Goal: Entertainment & Leisure: Consume media (video, audio)

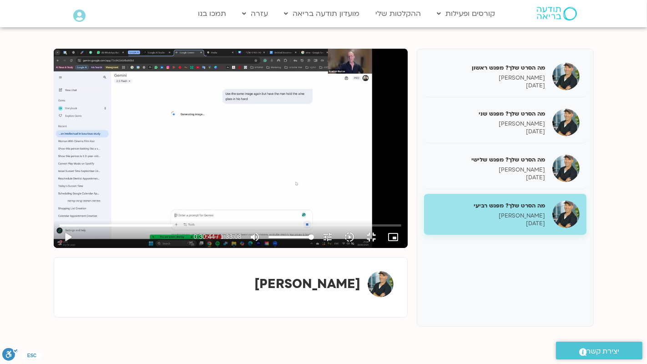
click at [293, 212] on div "تخطّي الإعلان 1:24:16 play_arrow 0:30:44 / 1:33:08 volume_up كتم الصوت tune درج…" at bounding box center [231, 148] width 354 height 199
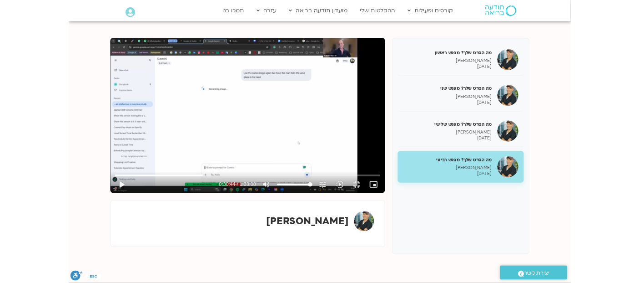
scroll to position [97, 0]
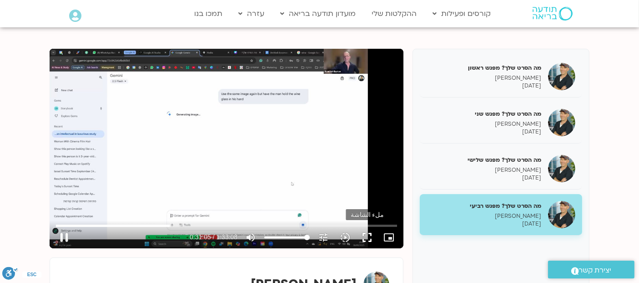
click at [366, 241] on button "fullscreen" at bounding box center [367, 237] width 22 height 22
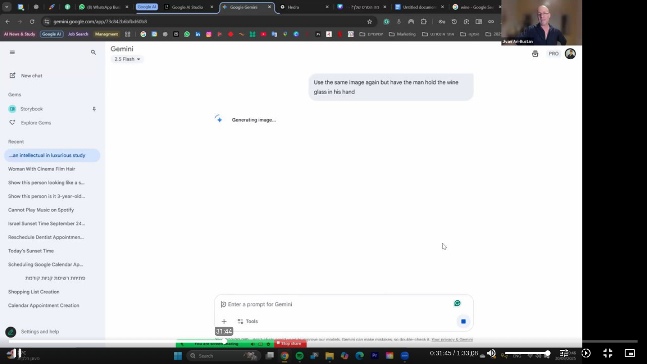
click at [224, 340] on input "البحث بالتمرير" at bounding box center [323, 341] width 629 height 5
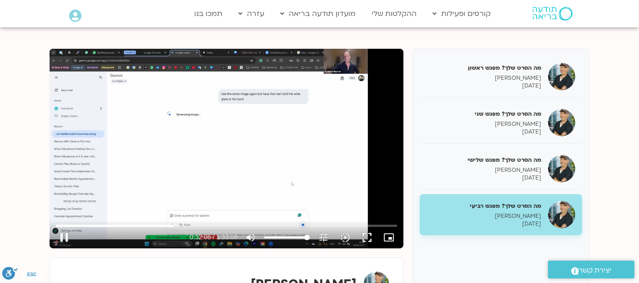
click at [278, 127] on div "تخطّي الإعلان 31:44 pause 0:32:06 / 1:33:08 volume_up كتم الصوت tune درجة الدقة…" at bounding box center [227, 148] width 354 height 199
click at [261, 121] on div "تخطّي الإعلان 31:44 play_arrow 0:32:06 / 1:33:08 volume_up كتم الصوت tune درجة …" at bounding box center [227, 148] width 354 height 199
click at [369, 236] on button "fullscreen" at bounding box center [367, 237] width 22 height 22
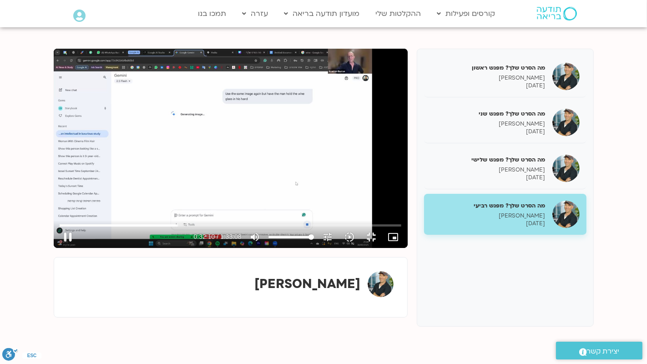
type input "1931.13071"
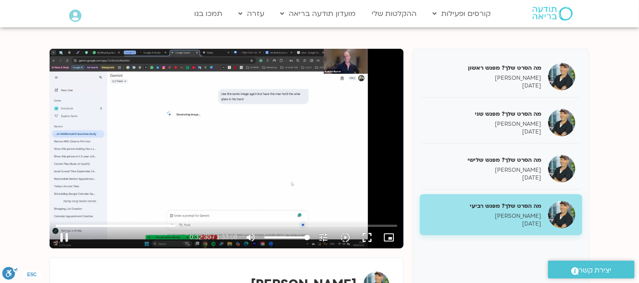
click at [196, 155] on div "تخطّي الإعلان 31:44 pause 0:32:30 / 1:33:08 volume_up كتم الصوت tune درجة الدقة…" at bounding box center [227, 148] width 354 height 199
click at [293, 101] on div "تخطّي الإعلان 1:09:53 play_arrow 0:32:30 / 1:33:08 volume_up كتم الصوت tune درج…" at bounding box center [227, 148] width 354 height 199
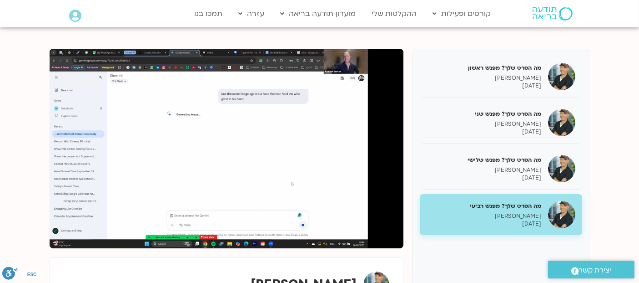
click at [26, 105] on section "מה הסרט שלך? מפגש ראשון [PERSON_NAME] [DATE] מה הסרט שלך? מפגש שני [PERSON_NAME…" at bounding box center [319, 196] width 639 height 351
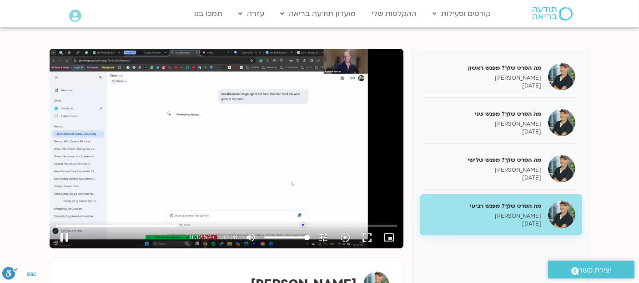
click at [195, 186] on div "تخطّي الإعلان 0:00 pause 0:32:52 / 1:33:08 volume_up كتم الصوت tune درجة الدقة …" at bounding box center [227, 148] width 354 height 199
click at [174, 145] on div "تخطّي الإعلان 0:00 play_arrow 0:32:52 / 1:33:08 volume_up كتم الصوت tune درجة ا…" at bounding box center [227, 148] width 354 height 199
click at [64, 234] on button "pause" at bounding box center [64, 237] width 22 height 22
click at [210, 102] on div "تخطّي الإعلان 0:00 play_arrow 0:33:27 / 1:33:08 volume_up كتم الصوت tune درجة ا…" at bounding box center [227, 148] width 354 height 199
click at [178, 224] on input "البحث بالتمرير" at bounding box center [226, 225] width 341 height 5
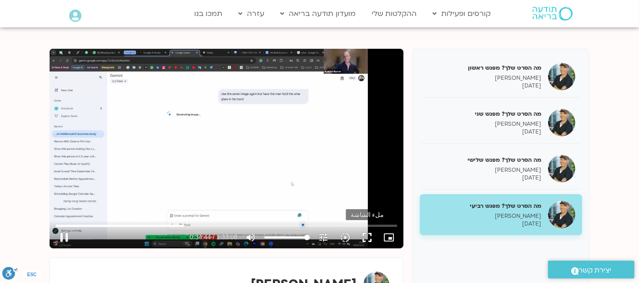
click at [368, 237] on button "fullscreen" at bounding box center [367, 237] width 22 height 22
click at [367, 235] on button "fullscreen" at bounding box center [367, 237] width 22 height 22
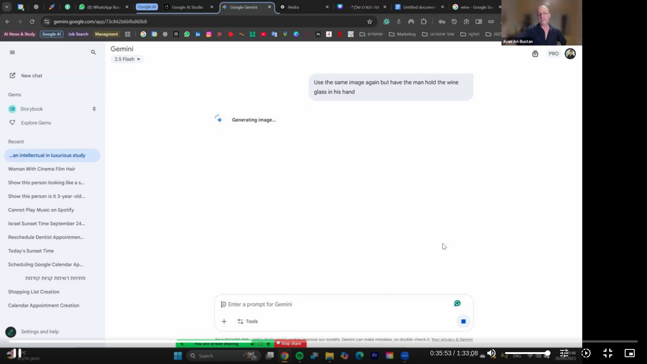
click at [211, 217] on div "تخطّي الإعلان 29:50 pause 0:35:53 / 1:33:08 volume_up كتم الصوت tune درجة الدقة…" at bounding box center [323, 182] width 647 height 364
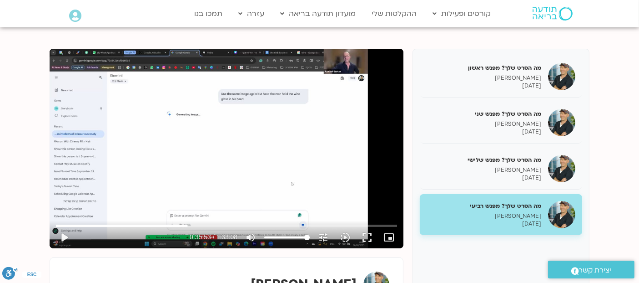
click at [222, 95] on div "تخطّي الإعلان 29:50 play_arrow 0:35:53 / 1:33:08 volume_up كتم الصوت tune درجة …" at bounding box center [227, 148] width 354 height 199
click at [256, 125] on div "تخطّي الإعلان 39:45 pause 0:37:22 / 1:33:08 volume_up كتم الصوت tune درجة الدقة…" at bounding box center [227, 148] width 354 height 199
click at [318, 101] on div "تخطّي الإعلان 39:45 play_arrow 0:37:22 / 1:33:08 volume_up كتم الصوت tune درجة …" at bounding box center [227, 148] width 354 height 199
click at [368, 234] on button "fullscreen" at bounding box center [367, 237] width 22 height 22
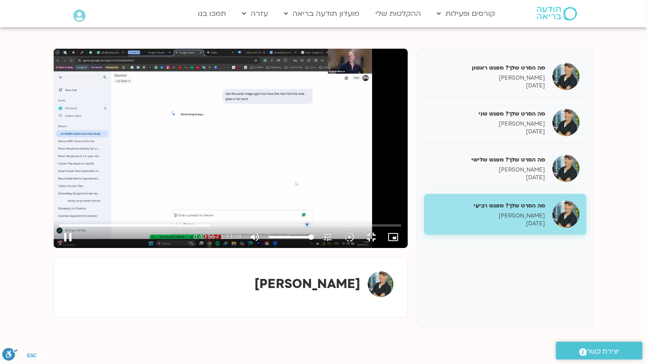
type input "2456.69375"
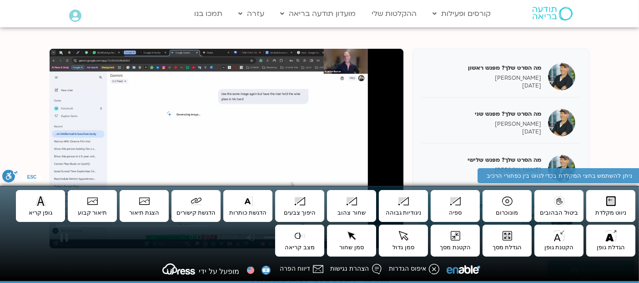
click at [378, 157] on div "تخطّي الإعلان 1:26:02 pause 0:41:27 / 1:33:08 volume_up كتم الصوت tune درجة الد…" at bounding box center [227, 148] width 354 height 199
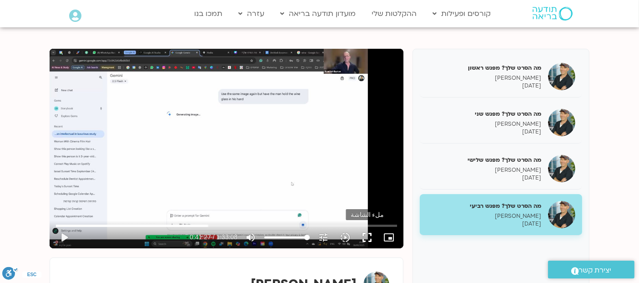
click at [368, 238] on button "fullscreen" at bounding box center [367, 237] width 22 height 22
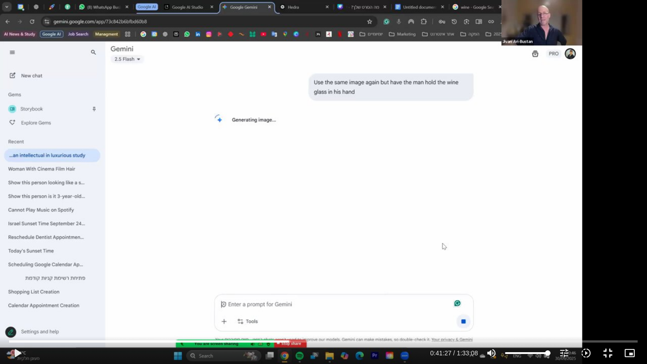
click at [190, 234] on div "تخطّي الإعلان 1:25:39 play_arrow 0:41:27 / 1:33:08 volume_up كتم الصوت tune درج…" at bounding box center [323, 182] width 647 height 364
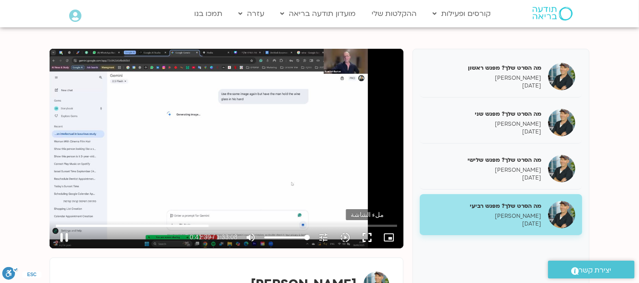
click at [366, 236] on button "fullscreen" at bounding box center [367, 237] width 22 height 22
click at [366, 237] on button "fullscreen" at bounding box center [367, 237] width 22 height 22
click at [366, 238] on button "fullscreen" at bounding box center [367, 237] width 22 height 22
click at [367, 237] on button "fullscreen" at bounding box center [367, 237] width 22 height 22
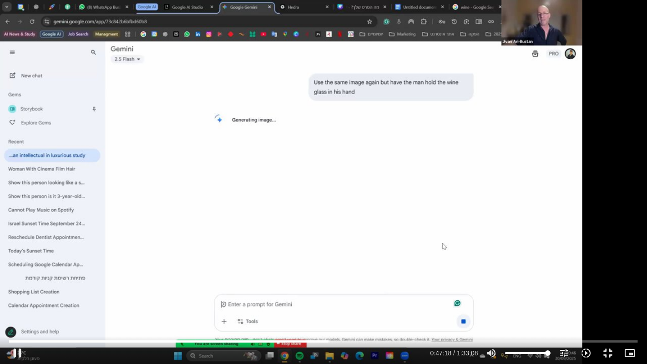
click at [352, 195] on div "تخطّي الإعلان 1:24:16 pause 0:47:18 / 1:33:08 volume_up كتم الصوت tune درجة الد…" at bounding box center [323, 182] width 647 height 364
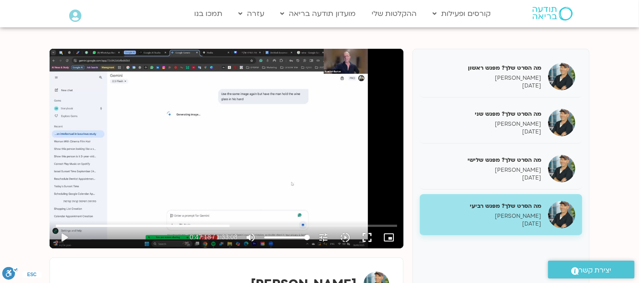
click at [294, 165] on div "تخطّي الإعلان 1:00:33 play_arrow 0:47:18 / 1:33:08 volume_up كتم الصوت tune درج…" at bounding box center [227, 148] width 354 height 199
click at [237, 132] on div "تخطّي الإعلان 1:00:33 pause 0:48:25 / 1:33:08 volume_up كتم الصوت tune درجة الد…" at bounding box center [227, 148] width 354 height 199
type input "2906.113704"
